Goal: Check status

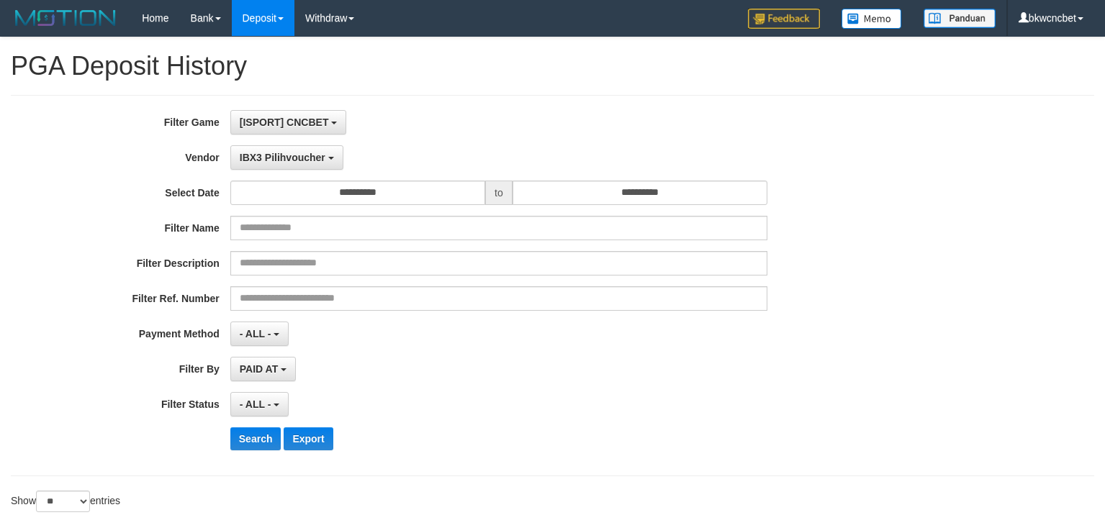
select select "**********"
select select "**"
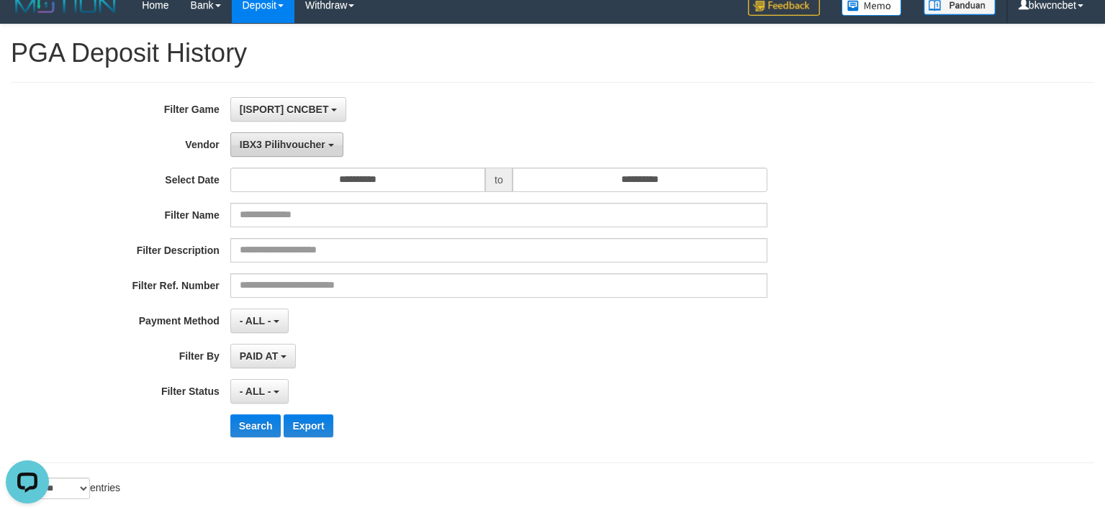
scroll to position [13, 0]
click at [301, 150] on button "IBX3 Pilihvoucher" at bounding box center [286, 144] width 113 height 24
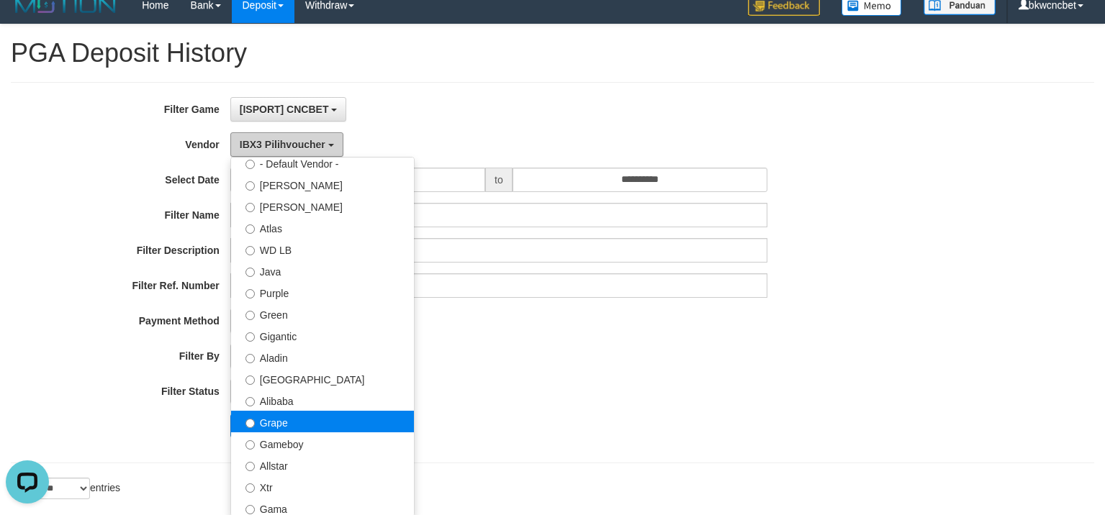
scroll to position [72, 0]
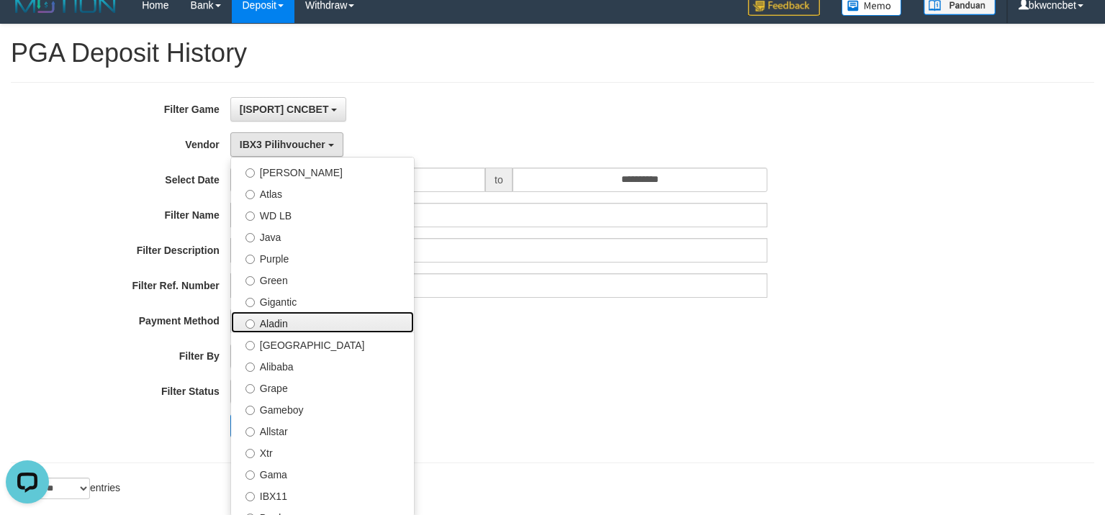
drag, startPoint x: 299, startPoint y: 324, endPoint x: 286, endPoint y: 343, distance: 22.4
click at [298, 324] on label "Aladin" at bounding box center [322, 323] width 183 height 22
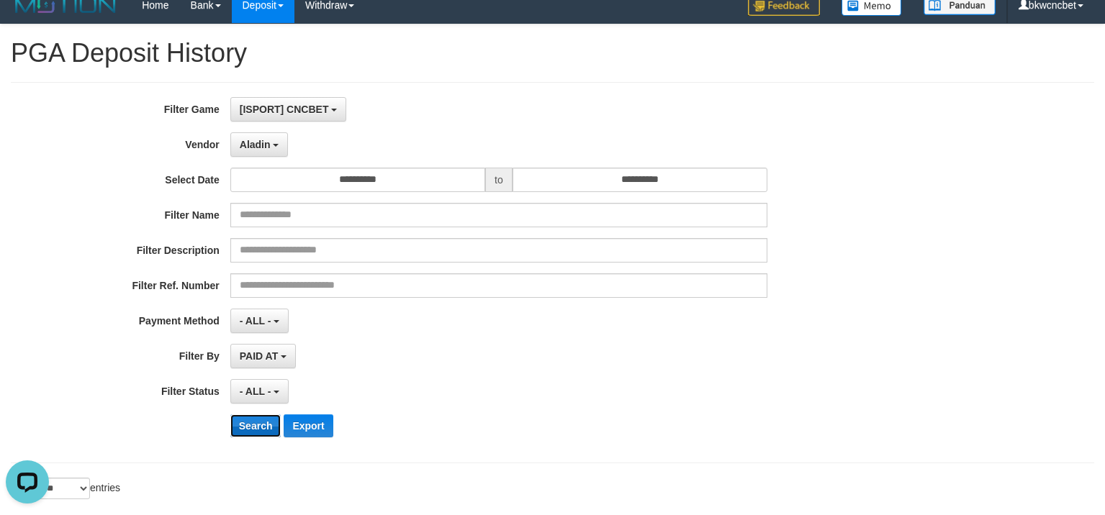
click at [250, 424] on button "Search" at bounding box center [255, 426] width 51 height 23
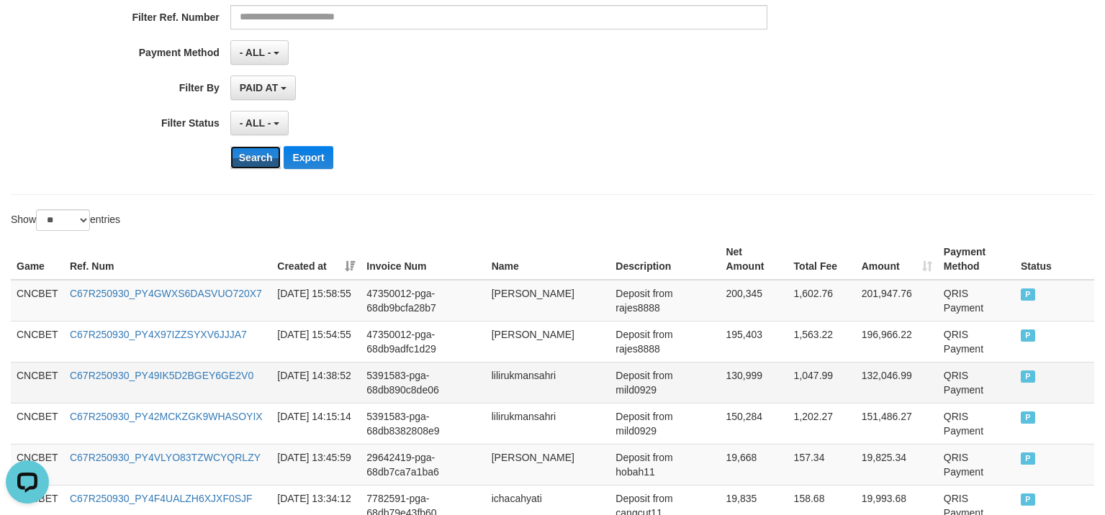
scroll to position [0, 0]
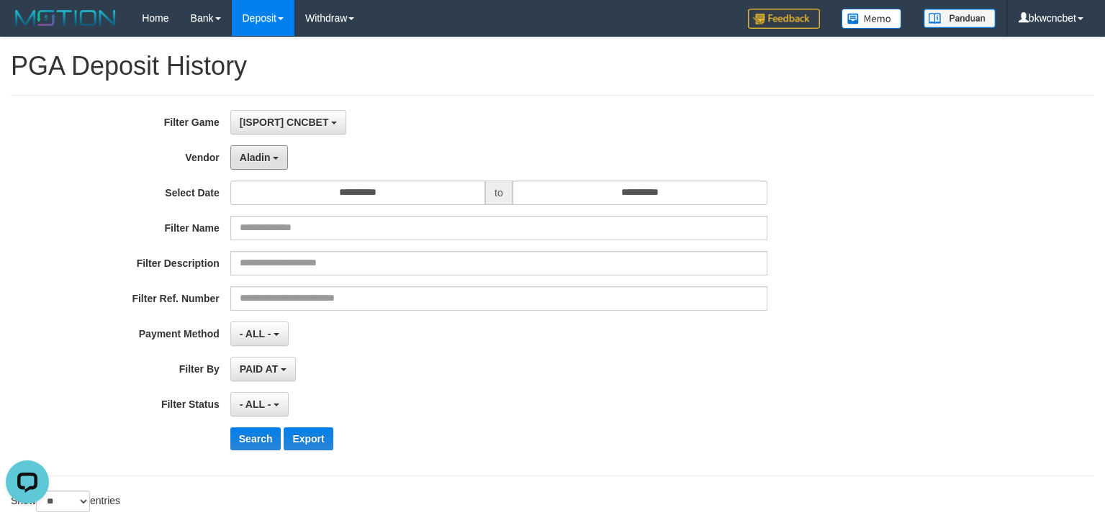
drag, startPoint x: 264, startPoint y: 156, endPoint x: 317, endPoint y: 292, distance: 145.8
click at [265, 156] on span "Aladin" at bounding box center [255, 158] width 31 height 12
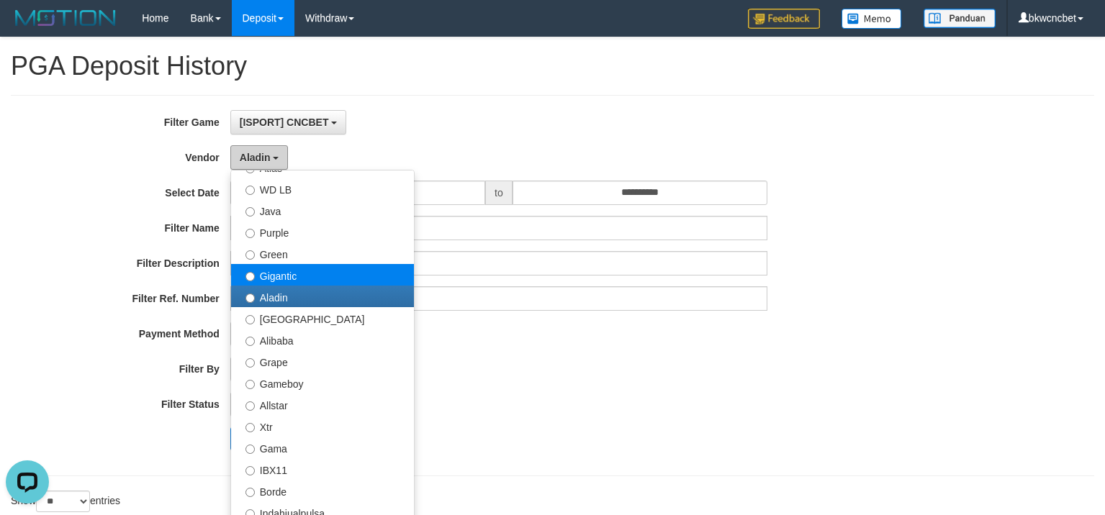
scroll to position [144, 0]
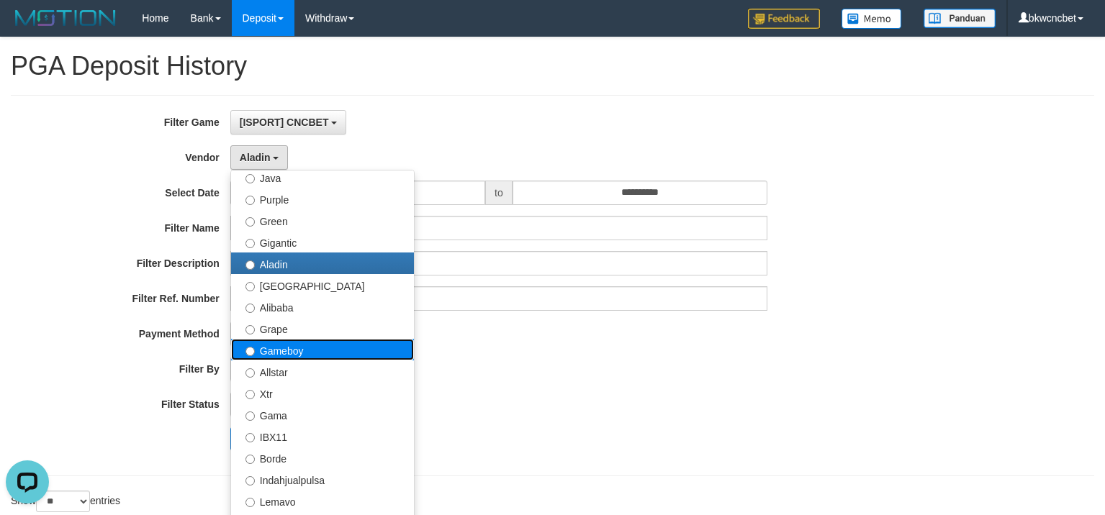
click at [296, 353] on label "Gameboy" at bounding box center [322, 350] width 183 height 22
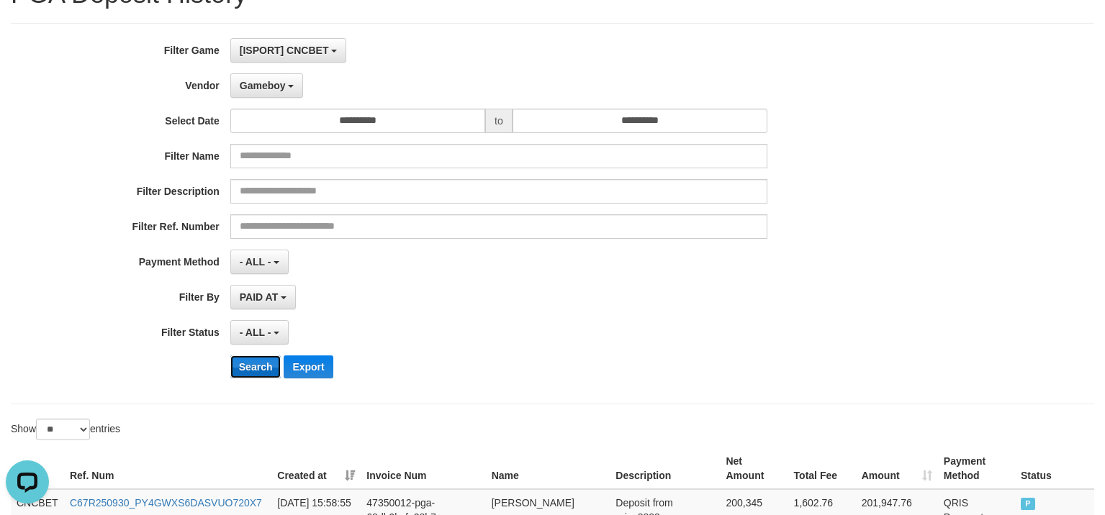
click at [271, 368] on button "Search" at bounding box center [255, 367] width 51 height 23
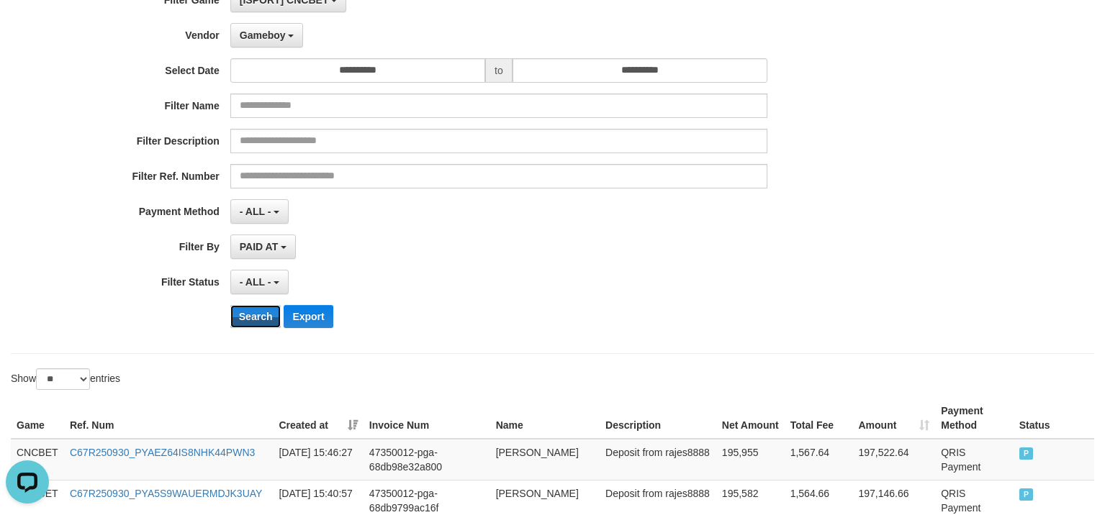
scroll to position [0, 0]
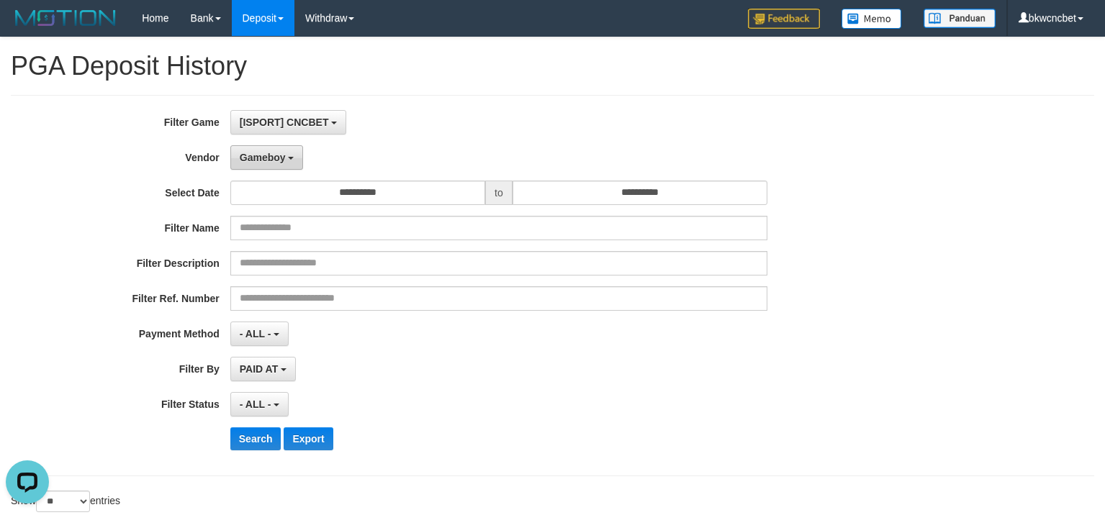
drag, startPoint x: 273, startPoint y: 160, endPoint x: 294, endPoint y: 260, distance: 101.6
click at [273, 160] on span "Gameboy" at bounding box center [263, 158] width 46 height 12
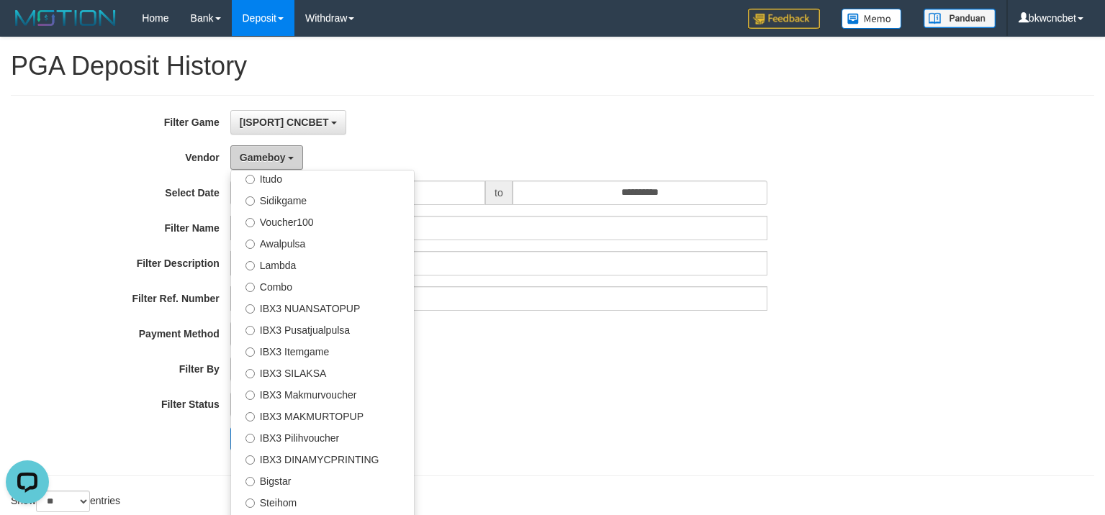
scroll to position [515, 0]
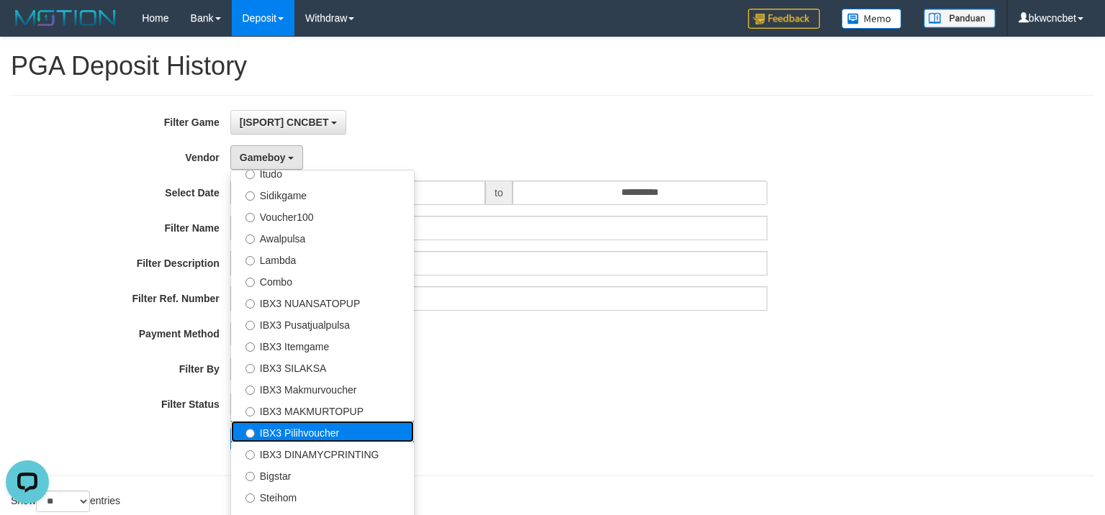
click at [359, 435] on label "IBX3 Pilihvoucher" at bounding box center [322, 432] width 183 height 22
select select "**********"
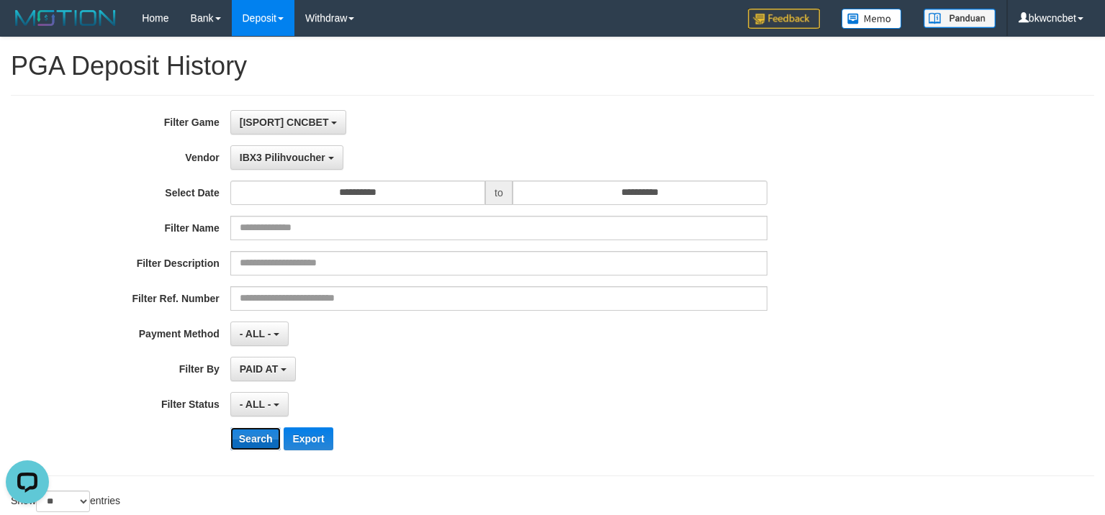
click at [241, 438] on button "Search" at bounding box center [255, 438] width 51 height 23
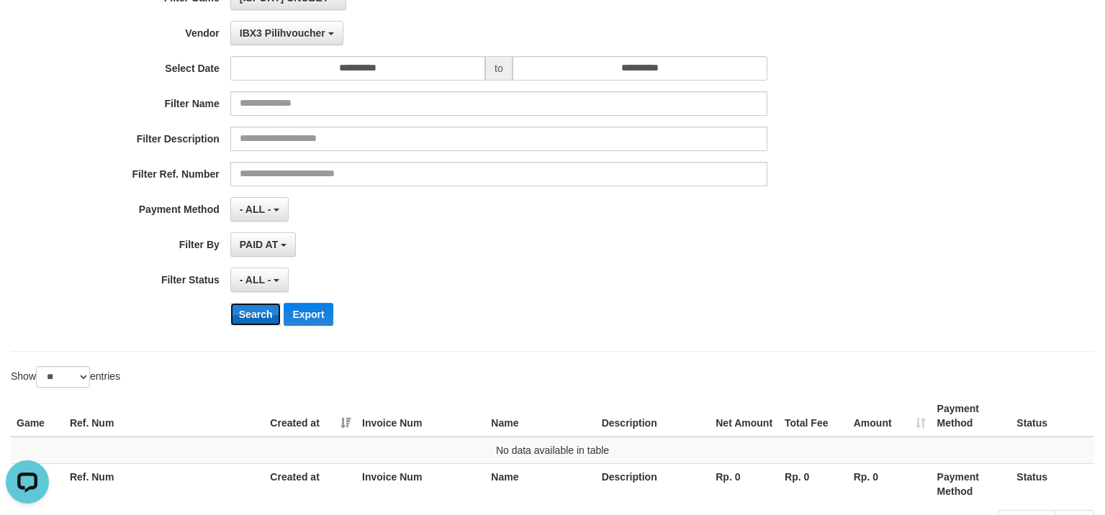
scroll to position [0, 0]
